Goal: Task Accomplishment & Management: Manage account settings

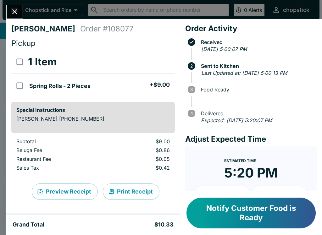
click at [251, 222] on button "Notify Customer Food is Ready" at bounding box center [251, 213] width 129 height 31
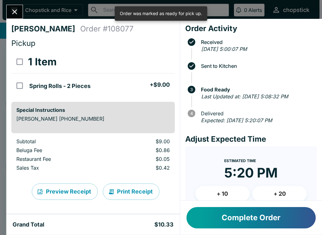
click at [17, 18] on button "Close" at bounding box center [15, 12] width 16 height 14
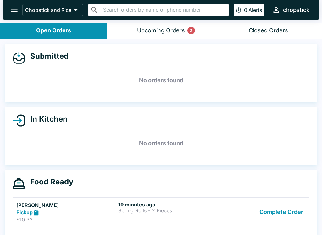
click at [187, 29] on button "Upcoming Orders 2" at bounding box center [160, 31] width 107 height 16
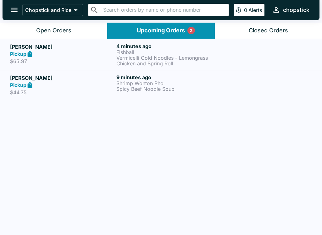
click at [30, 52] on icon at bounding box center [29, 54] width 7 height 7
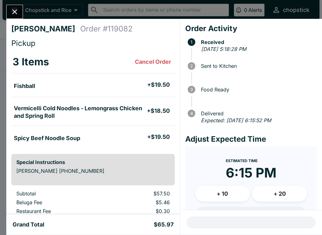
click at [13, 15] on icon "Close" at bounding box center [14, 12] width 8 height 8
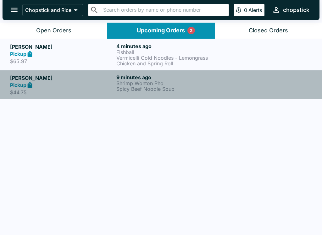
click at [39, 81] on h5 "[PERSON_NAME]" at bounding box center [62, 78] width 104 height 8
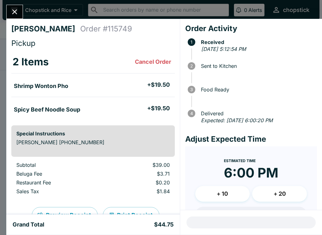
click at [16, 12] on icon "Close" at bounding box center [14, 12] width 8 height 8
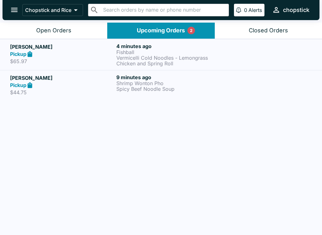
click at [37, 25] on button "Open Orders" at bounding box center [53, 31] width 107 height 16
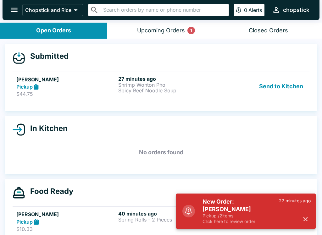
click at [203, 214] on p "Pickup / 2 items" at bounding box center [241, 216] width 76 height 6
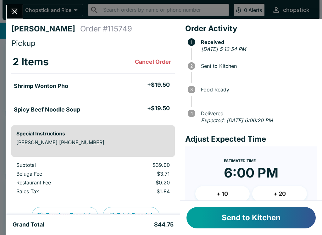
click at [225, 212] on button "Send to Kitchen" at bounding box center [251, 217] width 129 height 21
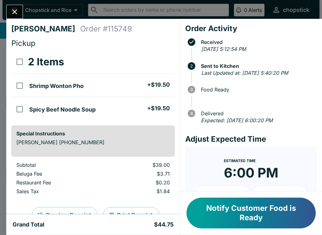
click at [12, 10] on icon "Close" at bounding box center [14, 12] width 8 height 8
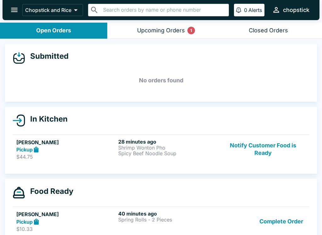
click at [159, 27] on div "Upcoming Orders 1" at bounding box center [161, 30] width 48 height 7
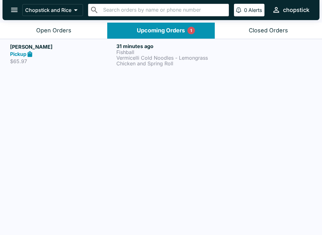
click at [75, 30] on button "Open Orders" at bounding box center [53, 31] width 107 height 16
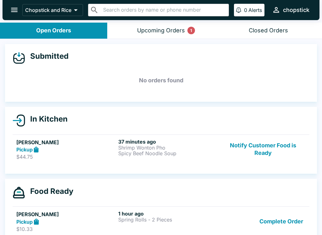
click at [165, 33] on div "Upcoming Orders 1" at bounding box center [161, 30] width 48 height 7
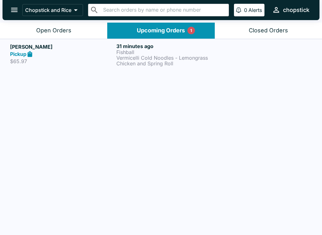
click at [157, 68] on link "[PERSON_NAME] Pickup $65.97 31 minutes ago Fishball Vermicelli Cold Noodles - L…" at bounding box center [161, 54] width 322 height 31
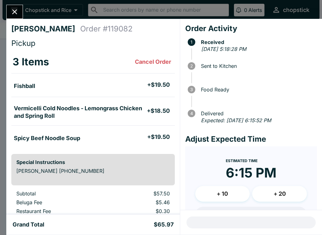
click at [20, 10] on button "Close" at bounding box center [15, 12] width 16 height 14
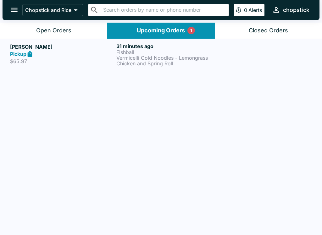
click at [66, 36] on button "Open Orders" at bounding box center [53, 31] width 107 height 16
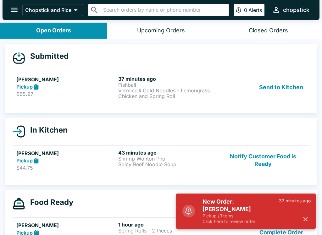
click at [284, 87] on button "Send to Kitchen" at bounding box center [281, 87] width 49 height 23
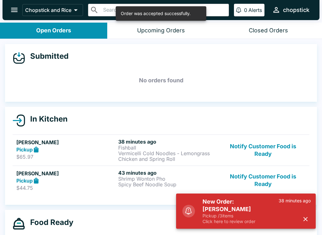
click at [70, 146] on h5 "[PERSON_NAME]" at bounding box center [65, 143] width 99 height 8
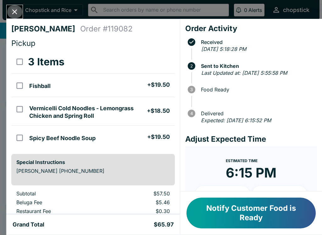
click at [9, 14] on button "Close" at bounding box center [15, 12] width 16 height 14
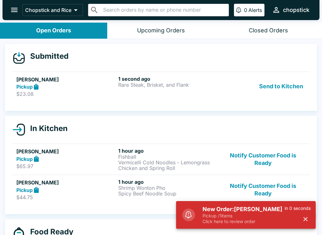
click at [293, 84] on button "Send to Kitchen" at bounding box center [281, 87] width 49 height 22
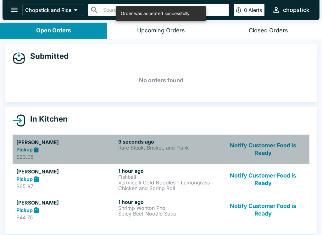
click at [141, 141] on h6 "9 seconds ago" at bounding box center [167, 142] width 99 height 6
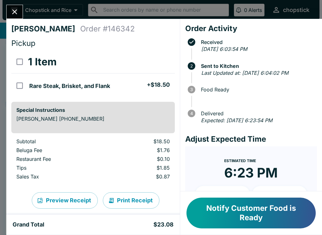
click at [14, 8] on icon "Close" at bounding box center [14, 12] width 8 height 8
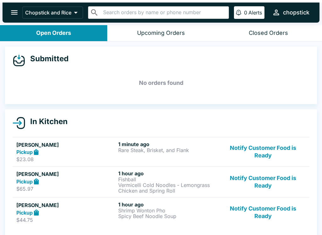
scroll to position [1, 0]
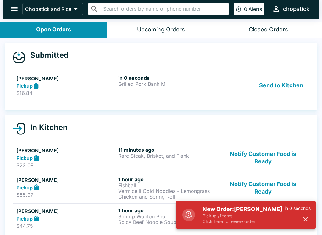
click at [275, 87] on button "Send to Kitchen" at bounding box center [281, 86] width 49 height 22
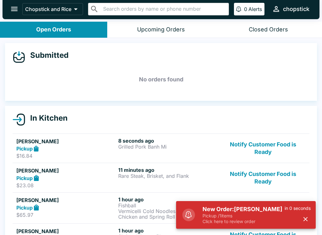
click at [157, 150] on div "8 seconds ago Grilled Pork Banh Mi" at bounding box center [167, 149] width 99 height 22
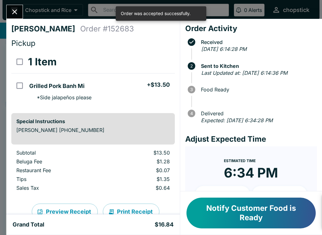
click at [219, 229] on div "New Order: [PERSON_NAME] Pickup / 1 items Click here to review order 10 seconds…" at bounding box center [246, 211] width 140 height 35
click at [12, 9] on icon "Close" at bounding box center [14, 12] width 8 height 8
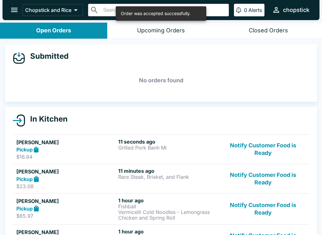
click at [124, 148] on p "Grilled Pork Banh Mi" at bounding box center [167, 148] width 99 height 6
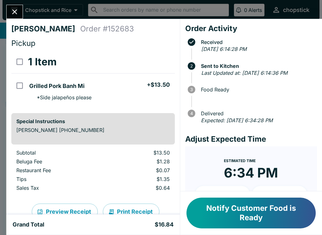
click at [18, 11] on icon "Close" at bounding box center [14, 12] width 8 height 8
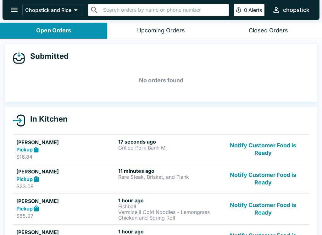
scroll to position [34, 0]
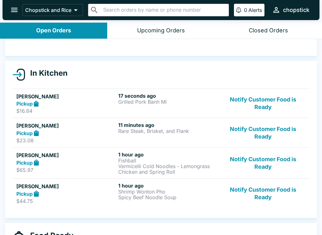
click at [247, 197] on button "Notify Customer Food is Ready" at bounding box center [262, 194] width 85 height 22
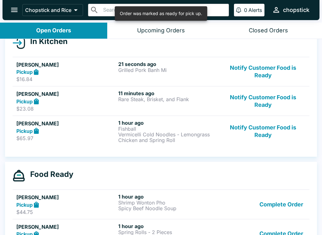
scroll to position [79, 0]
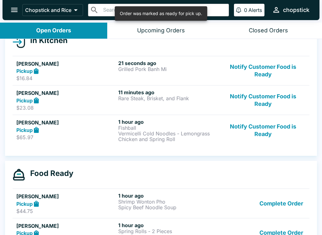
click at [260, 139] on button "Notify Customer Food is Ready" at bounding box center [262, 130] width 85 height 23
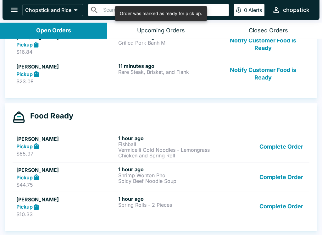
scroll to position [105, 0]
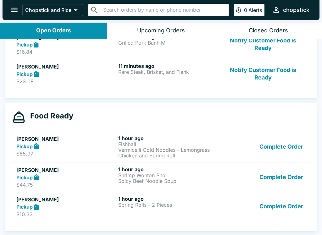
click at [282, 183] on button "Complete Order" at bounding box center [281, 177] width 49 height 22
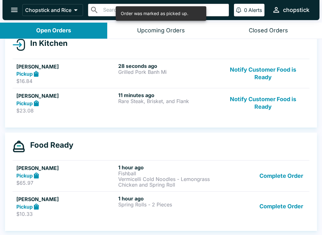
click at [275, 202] on button "Complete Order" at bounding box center [281, 207] width 49 height 22
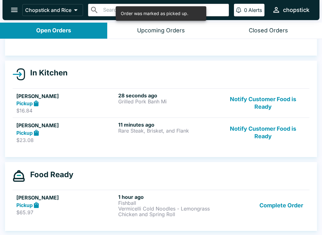
scroll to position [46, 0]
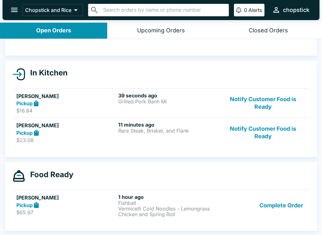
click at [255, 138] on button "Notify Customer Food is Ready" at bounding box center [262, 133] width 85 height 22
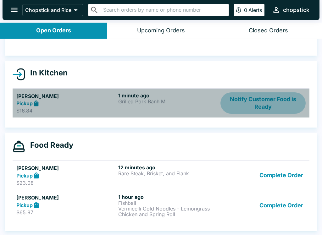
click at [258, 98] on button "Notify Customer Food is Ready" at bounding box center [262, 103] width 85 height 22
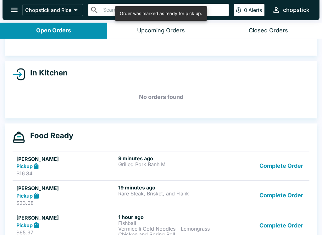
click at [271, 204] on button "Complete Order" at bounding box center [281, 196] width 49 height 22
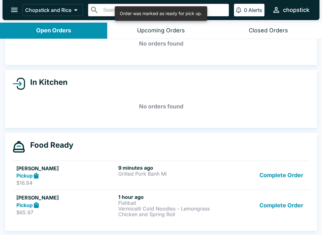
scroll to position [37, 0]
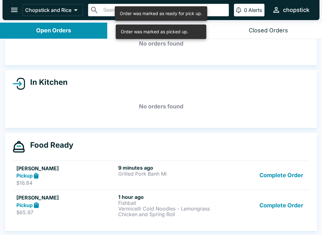
click at [196, 219] on link "[PERSON_NAME] Pickup $65.97 1 hour ago Fishball Vermicelli Cold Noodles - Lemon…" at bounding box center [161, 205] width 297 height 31
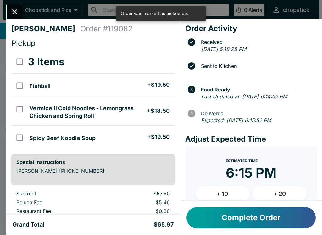
click at [21, 14] on button "Close" at bounding box center [15, 12] width 16 height 14
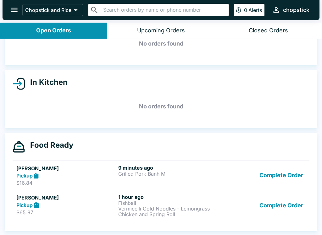
click at [287, 207] on button "Complete Order" at bounding box center [281, 205] width 49 height 23
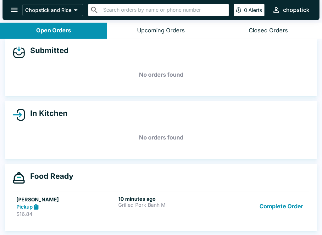
scroll to position [6, 0]
click at [274, 205] on button "Complete Order" at bounding box center [281, 207] width 49 height 22
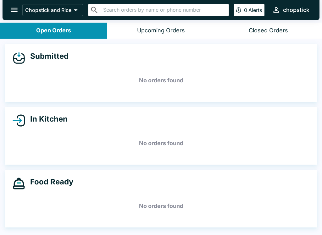
scroll to position [0, 0]
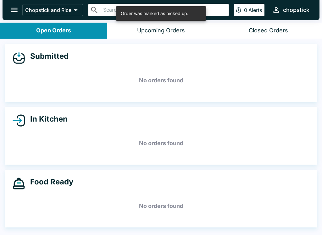
click at [150, 38] on button "Upcoming Orders" at bounding box center [160, 31] width 107 height 16
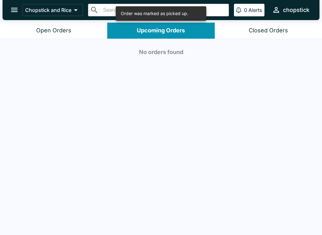
click at [68, 28] on div "Open Orders" at bounding box center [53, 30] width 35 height 7
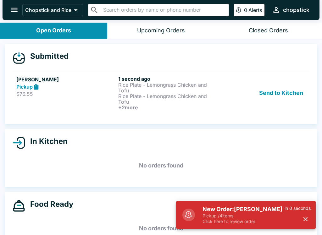
click at [262, 95] on button "Send to Kitchen" at bounding box center [281, 93] width 49 height 35
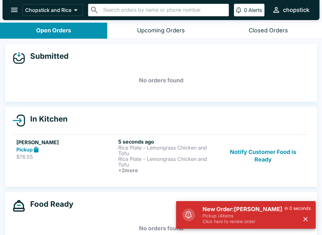
click at [54, 149] on div "Pickup" at bounding box center [65, 149] width 99 height 7
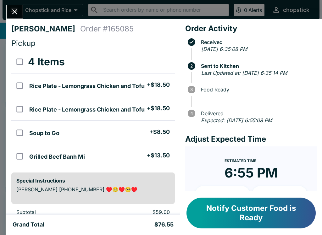
click at [19, 16] on icon "Close" at bounding box center [14, 12] width 8 height 8
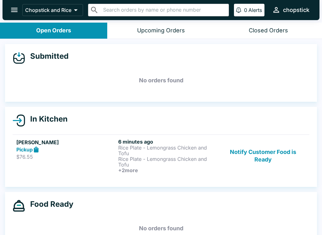
click at [275, 146] on button "Notify Customer Food is Ready" at bounding box center [262, 156] width 85 height 35
